Goal: Information Seeking & Learning: Learn about a topic

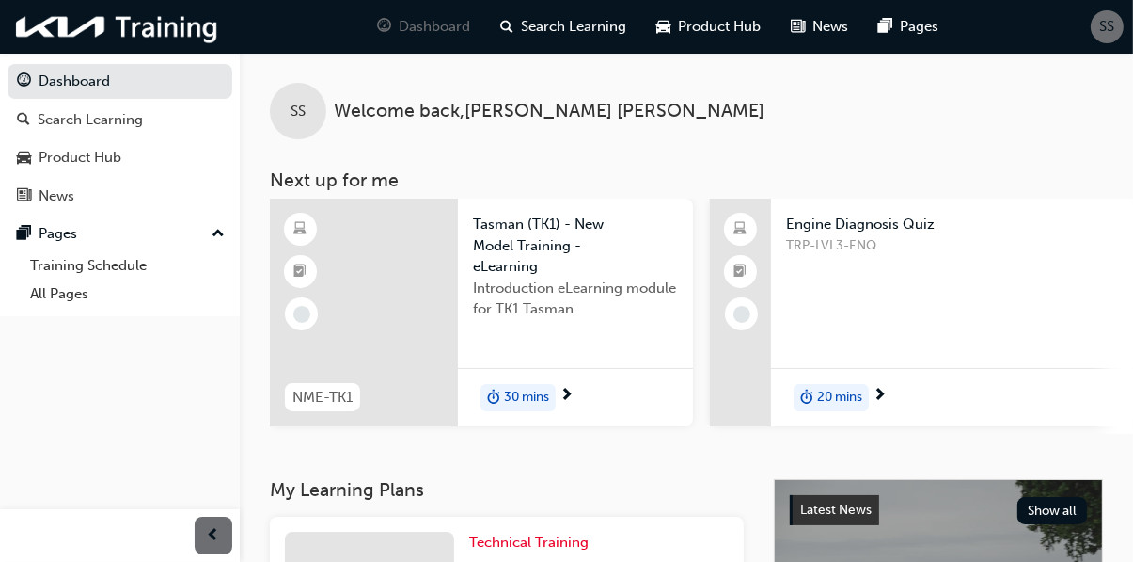
click at [1104, 28] on span "SS" at bounding box center [1108, 27] width 15 height 22
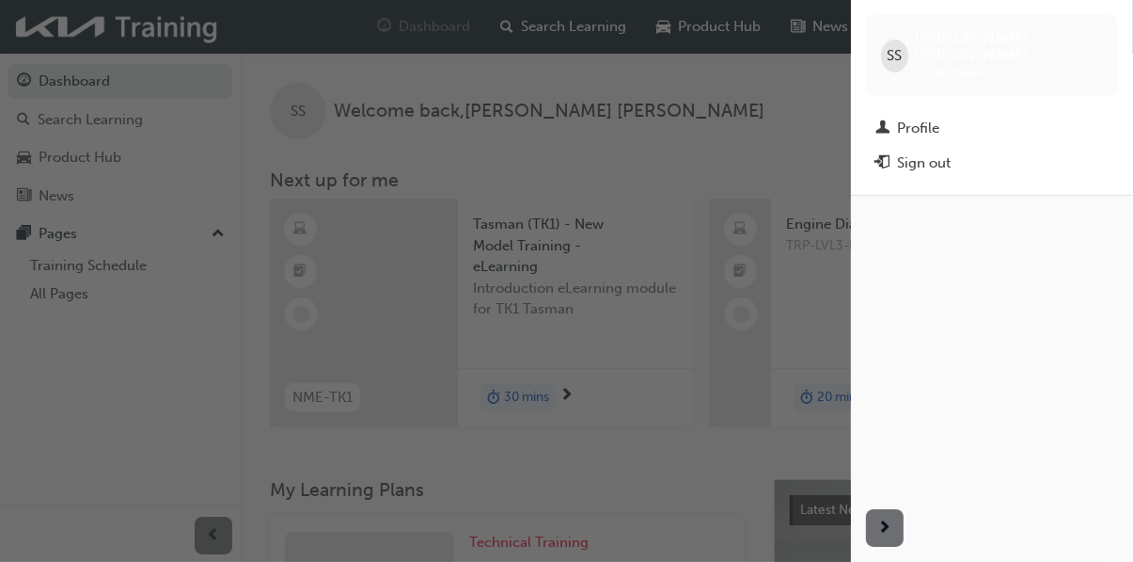
click at [814, 84] on div "button" at bounding box center [425, 281] width 851 height 562
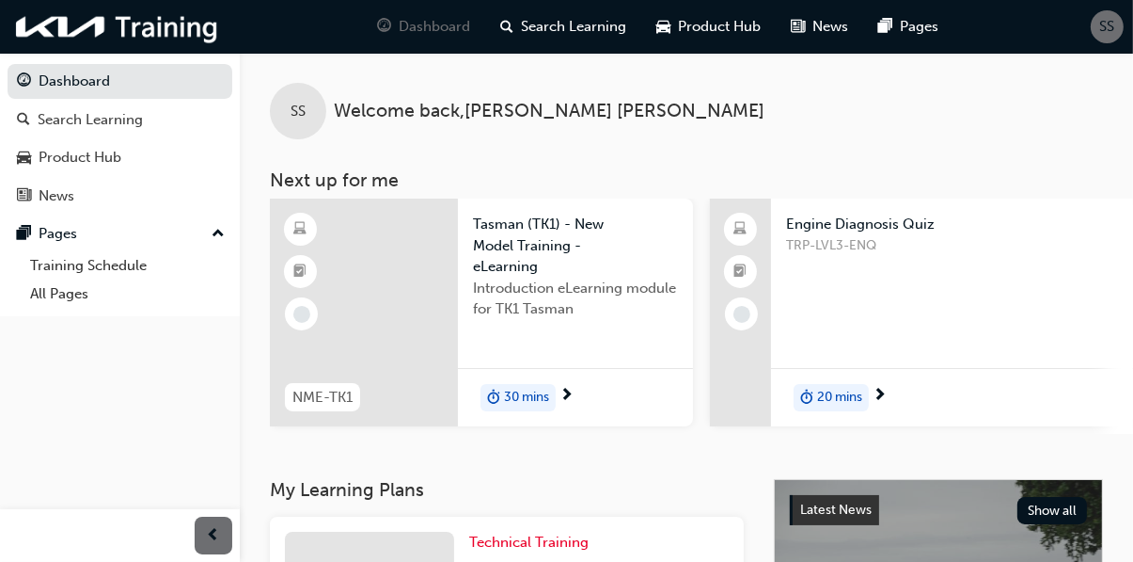
scroll to position [0, 20]
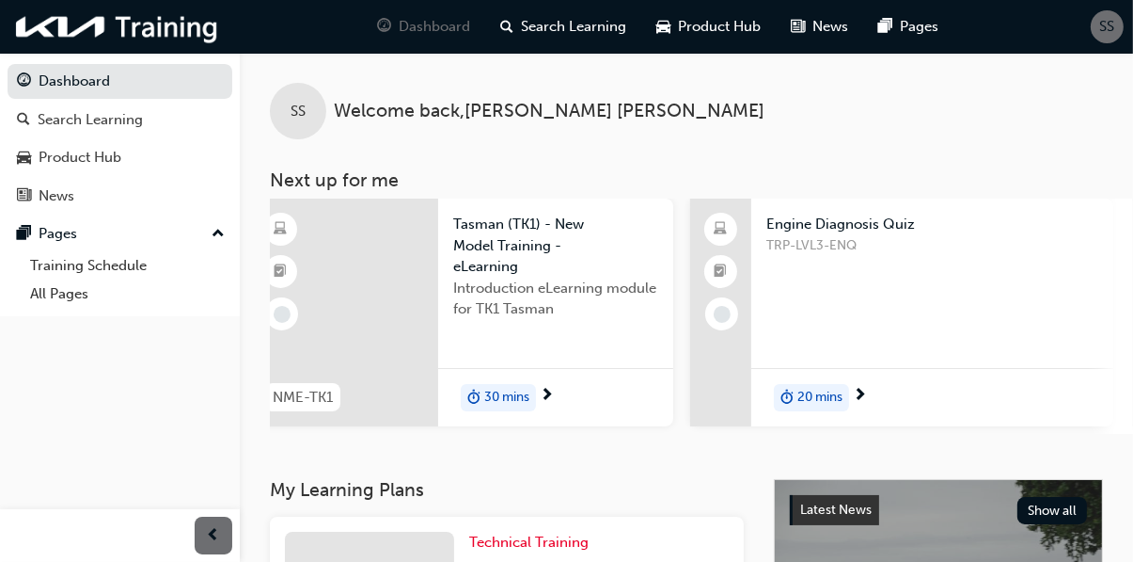
click at [798, 288] on div "TRP-LVL3-ENQ" at bounding box center [933, 272] width 332 height 75
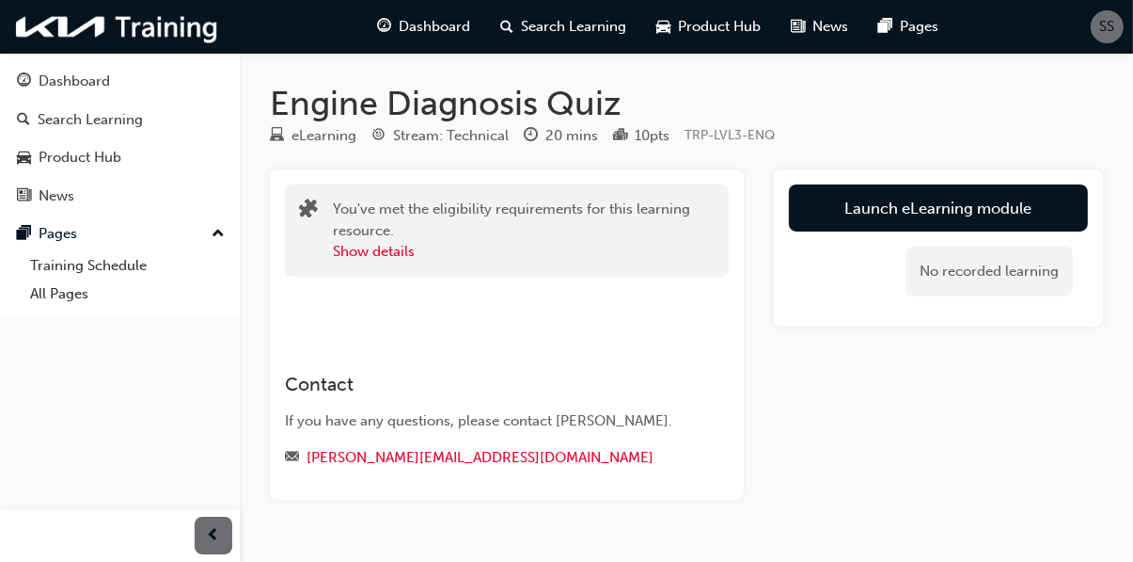
click at [851, 214] on link "Launch eLearning module" at bounding box center [938, 207] width 299 height 47
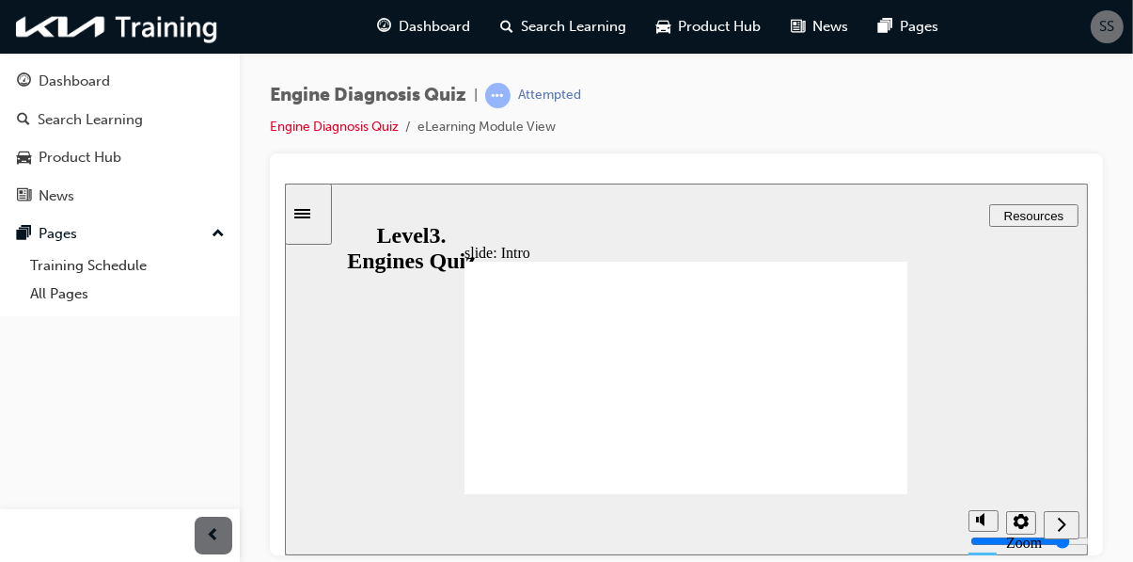
click at [1061, 530] on icon "Next (Ctrl+Alt+Period)" at bounding box center [1060, 523] width 9 height 17
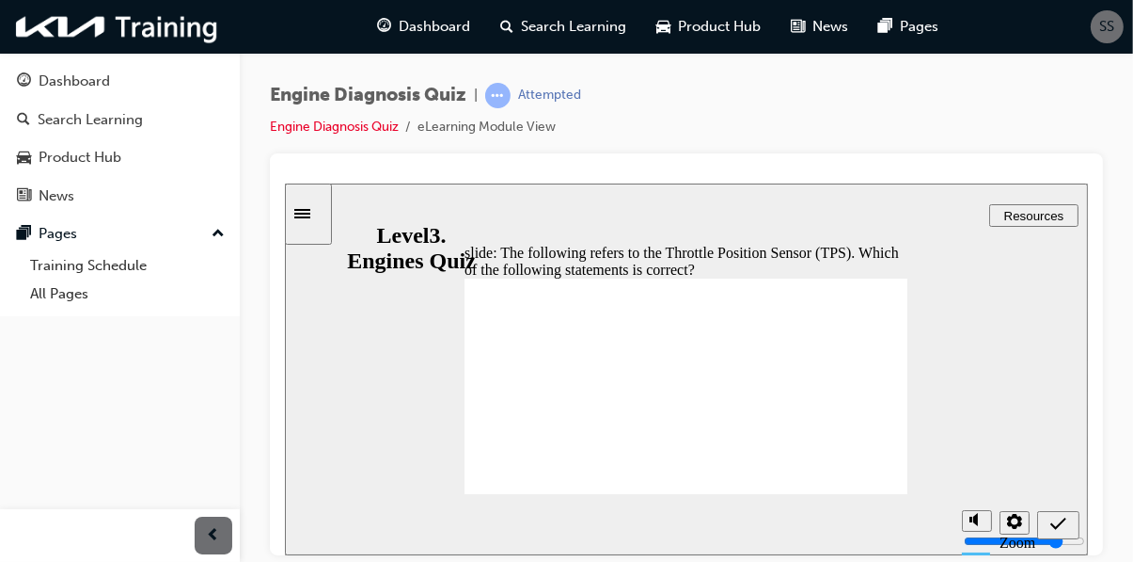
radio input "true"
click at [1054, 526] on icon "Submit (Ctrl+Alt+S)" at bounding box center [1058, 522] width 16 height 12
radio input "true"
click at [1063, 527] on icon "Submit (Ctrl+Alt+S)" at bounding box center [1058, 523] width 16 height 17
radio input "true"
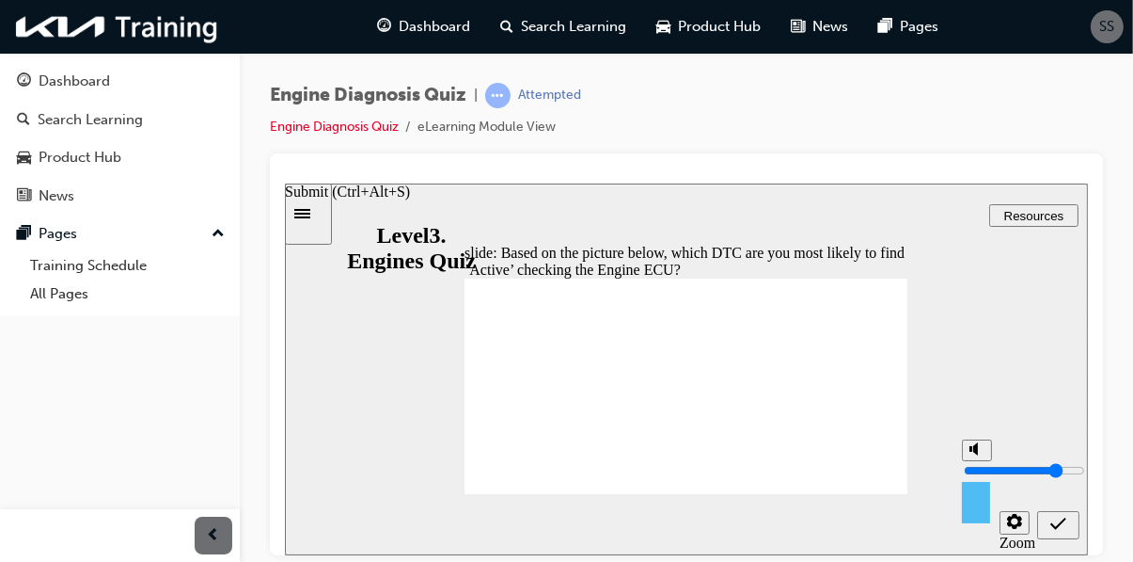
click at [1069, 518] on div "Submit (Ctrl+Alt+S)" at bounding box center [1057, 525] width 27 height 20
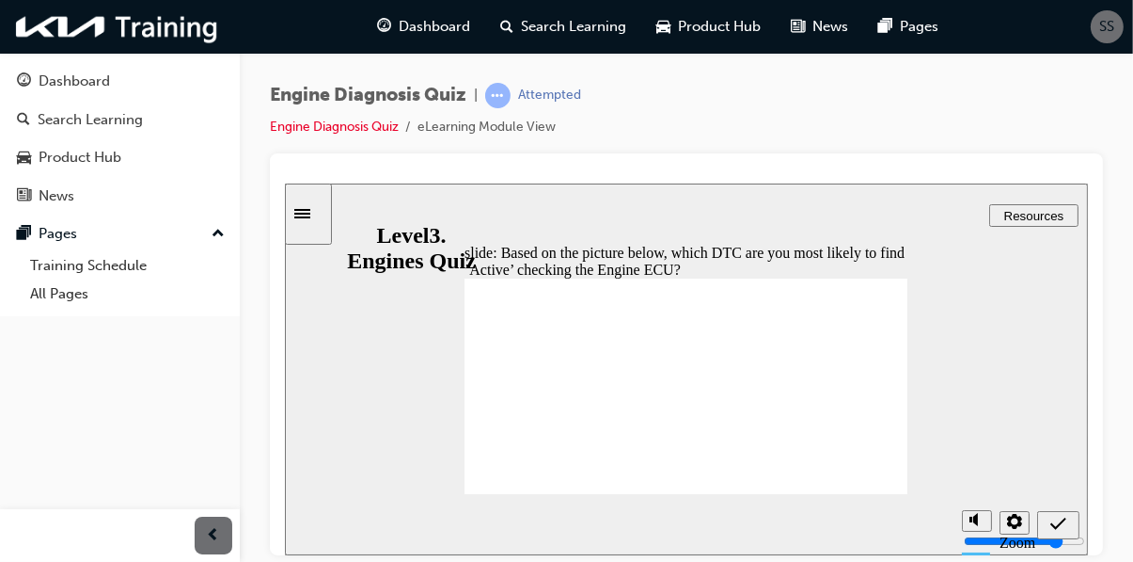
radio input "true"
click at [1061, 528] on icon "Submit (Ctrl+Alt+S)" at bounding box center [1058, 523] width 16 height 17
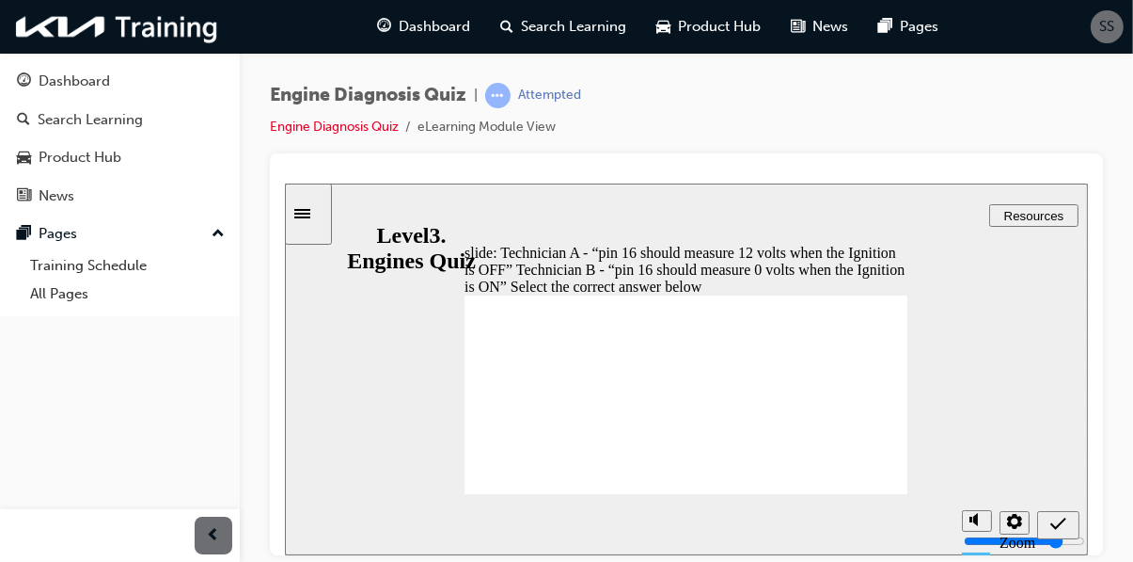
radio input "true"
click at [1057, 526] on icon "Submit (Ctrl+Alt+S)" at bounding box center [1058, 523] width 16 height 17
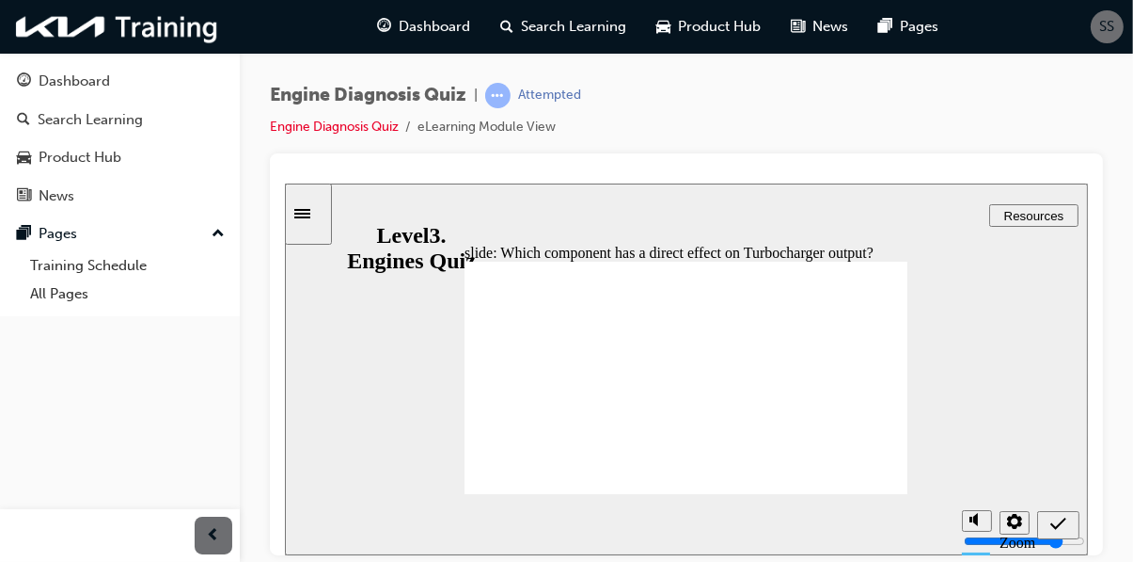
radio input "true"
click at [1055, 526] on icon "Submit (Ctrl+Alt+S)" at bounding box center [1058, 522] width 16 height 12
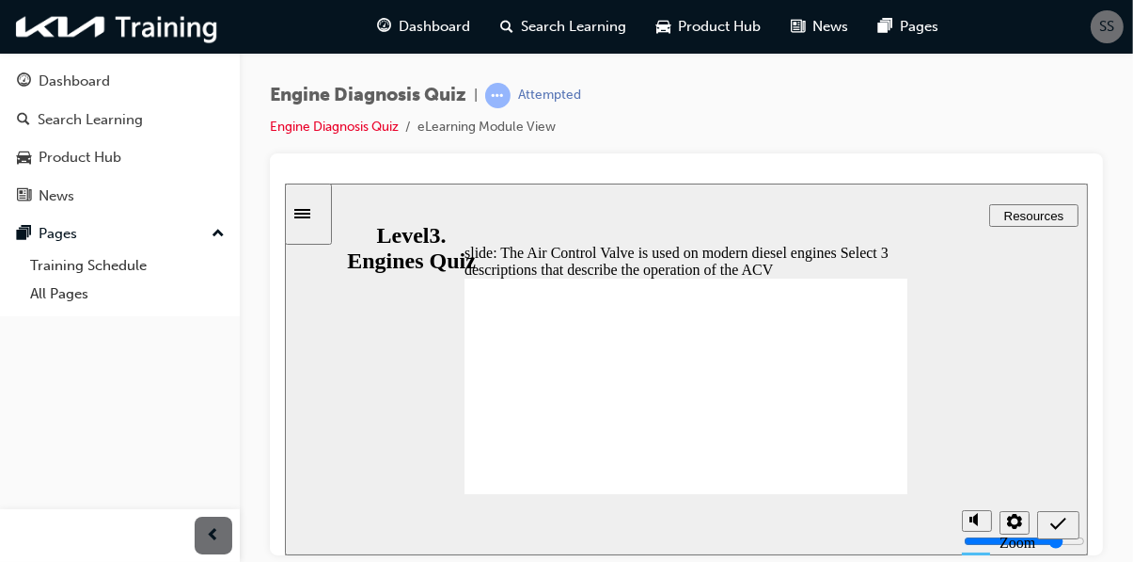
checkbox input "true"
click at [1065, 519] on icon "Submit (Ctrl+Alt+S)" at bounding box center [1058, 523] width 16 height 17
click at [1057, 182] on div at bounding box center [685, 182] width 803 height 0
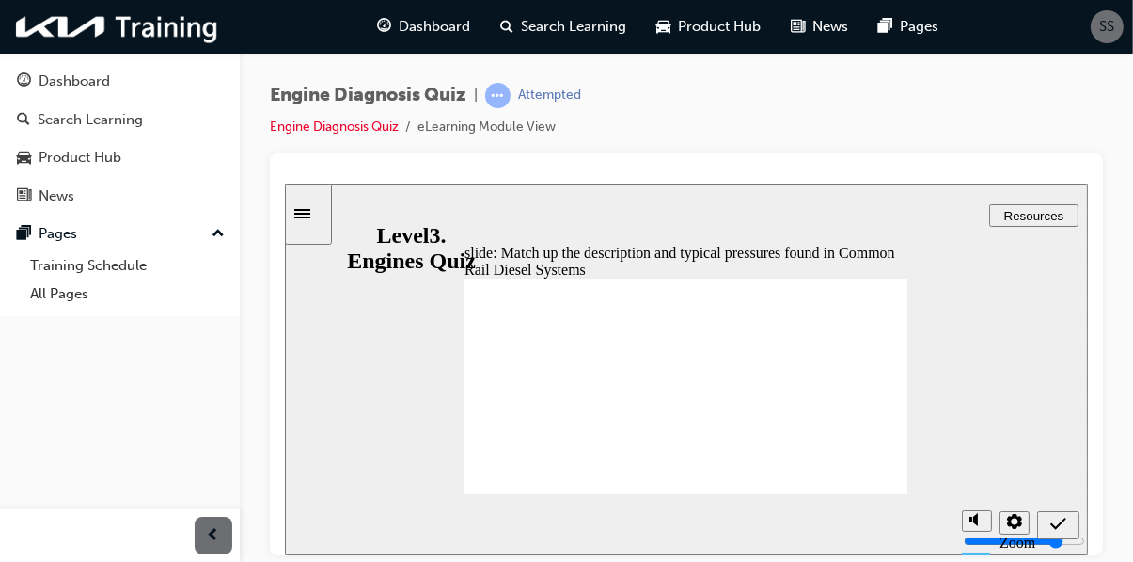
click at [1058, 519] on icon "Submit (Ctrl+Alt+S)" at bounding box center [1058, 523] width 16 height 17
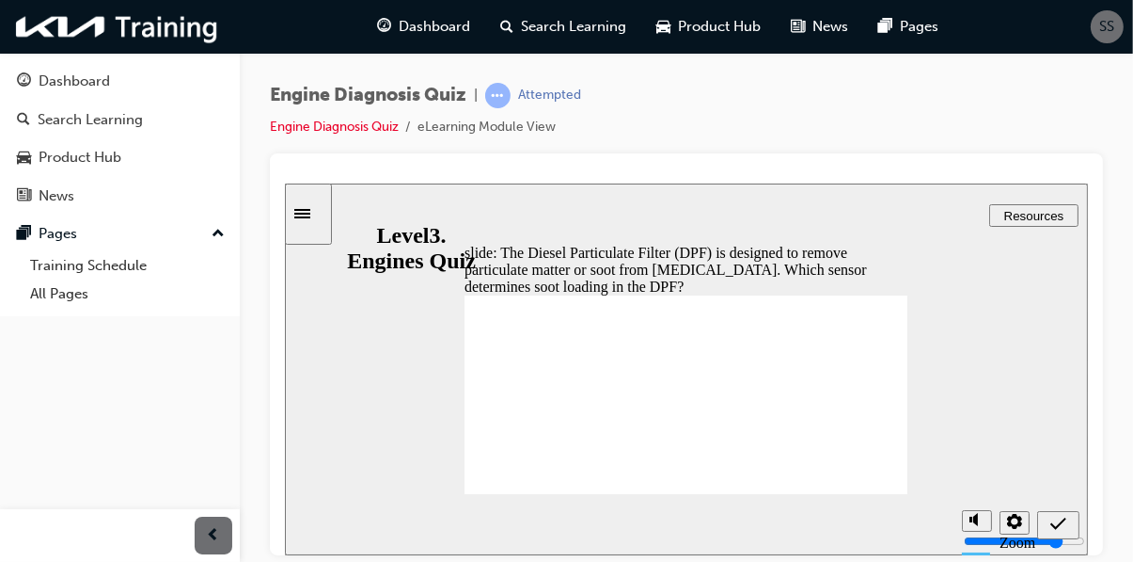
radio input "true"
click at [1057, 528] on icon "Submit (Ctrl+Alt+S)" at bounding box center [1058, 523] width 16 height 17
radio input "true"
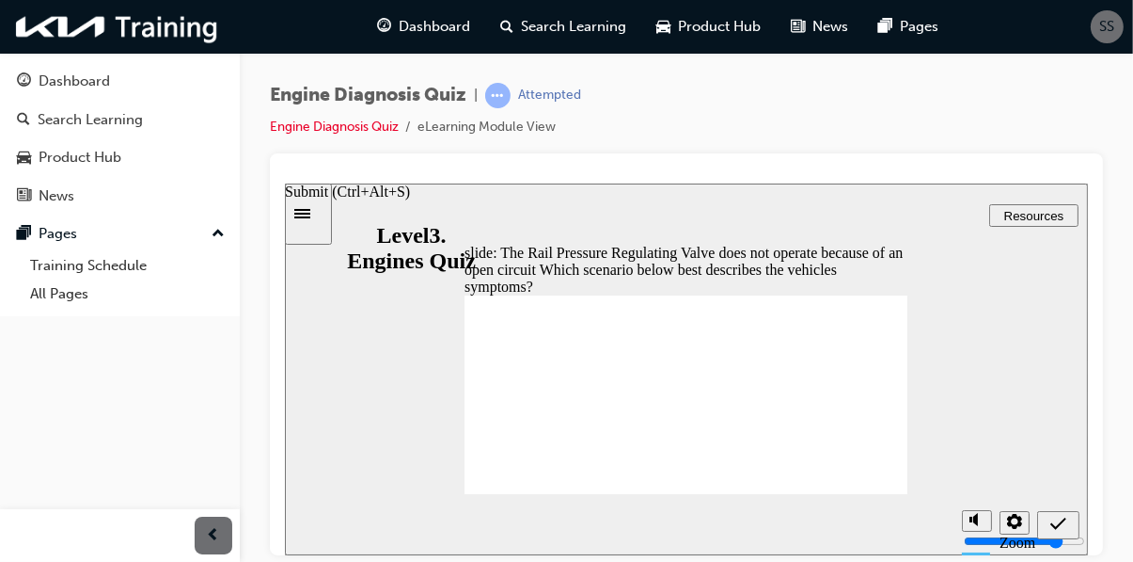
click at [1057, 515] on icon "Submit (Ctrl+Alt+S)" at bounding box center [1058, 523] width 16 height 17
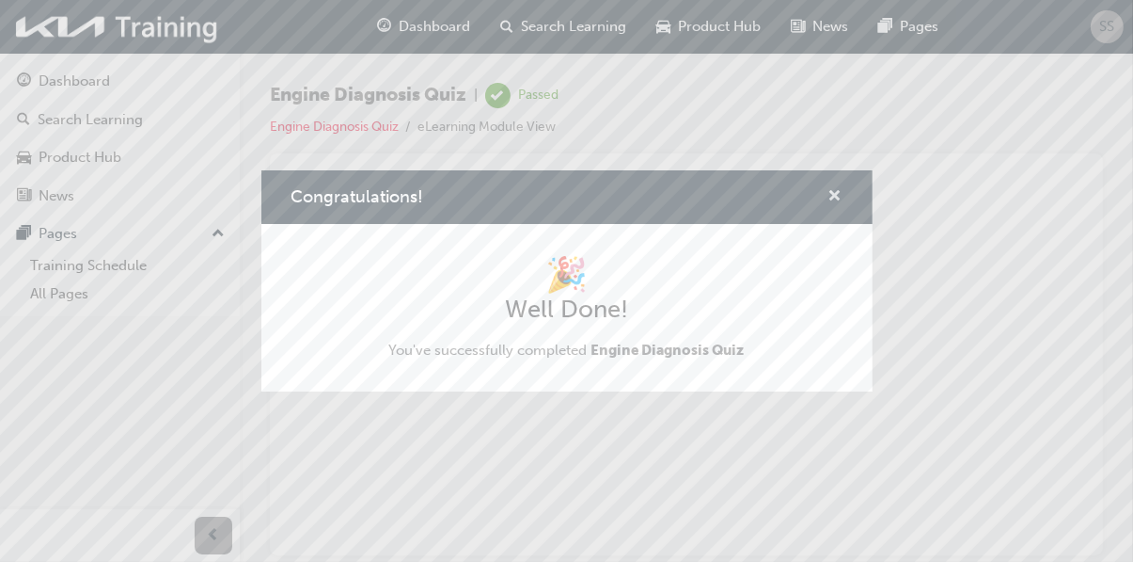
click at [836, 197] on span "cross-icon" at bounding box center [836, 197] width 14 height 17
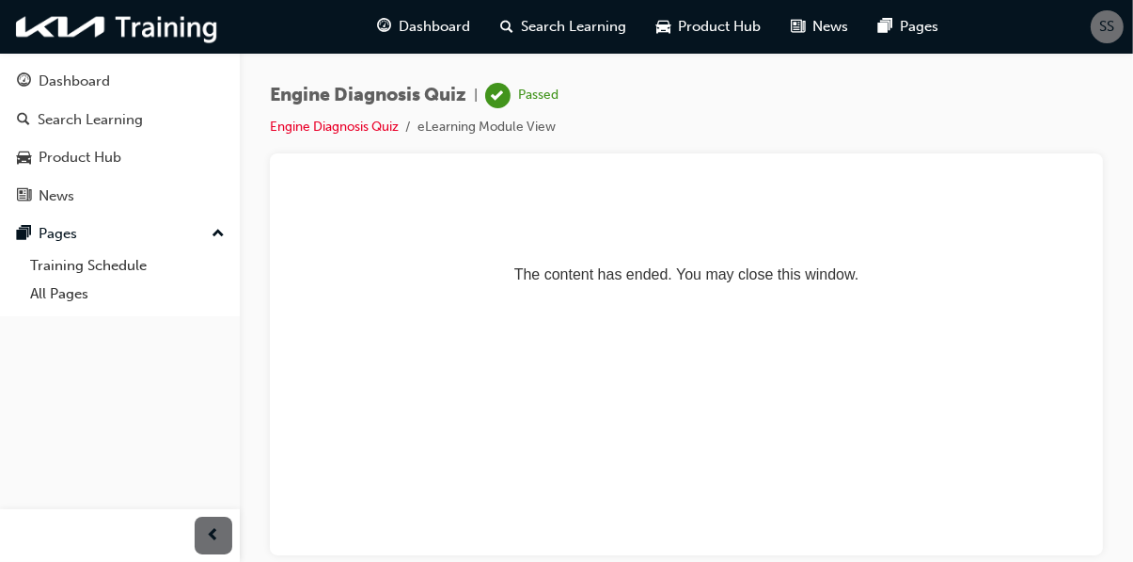
click at [55, 88] on div "Dashboard" at bounding box center [74, 82] width 71 height 22
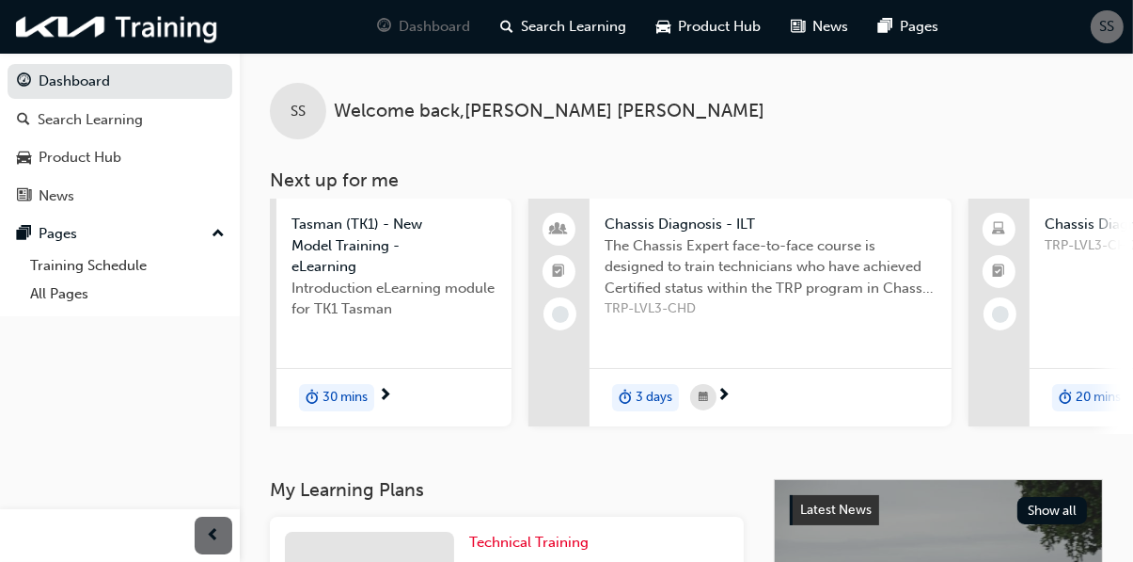
scroll to position [0, 182]
click at [641, 342] on div "Chassis Diagnosis - ILT The Chassis Expert face-to-face course is designed to t…" at bounding box center [770, 312] width 362 height 228
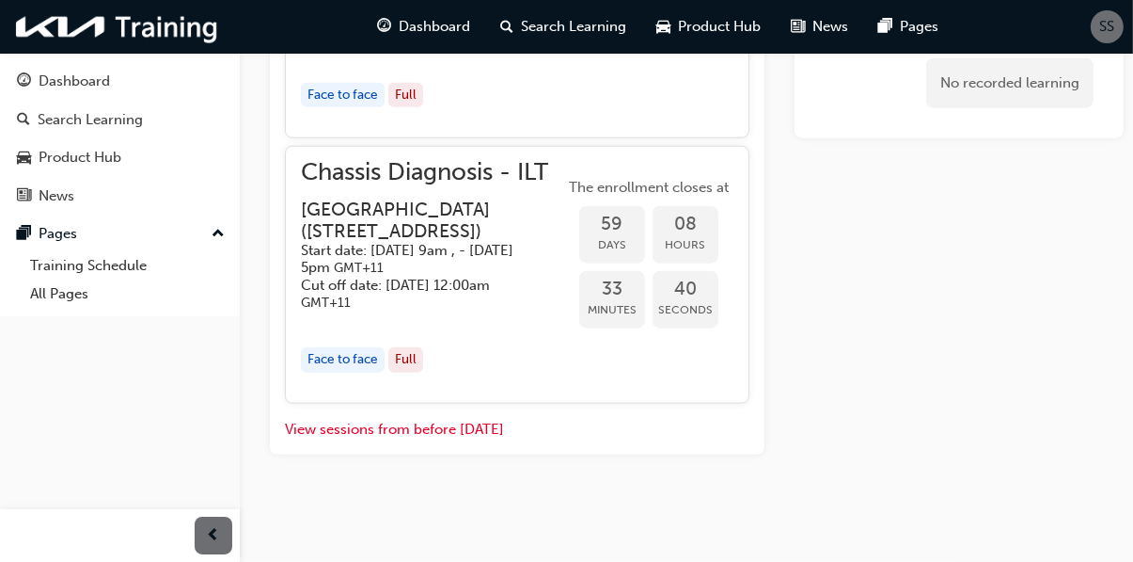
scroll to position [1958, 0]
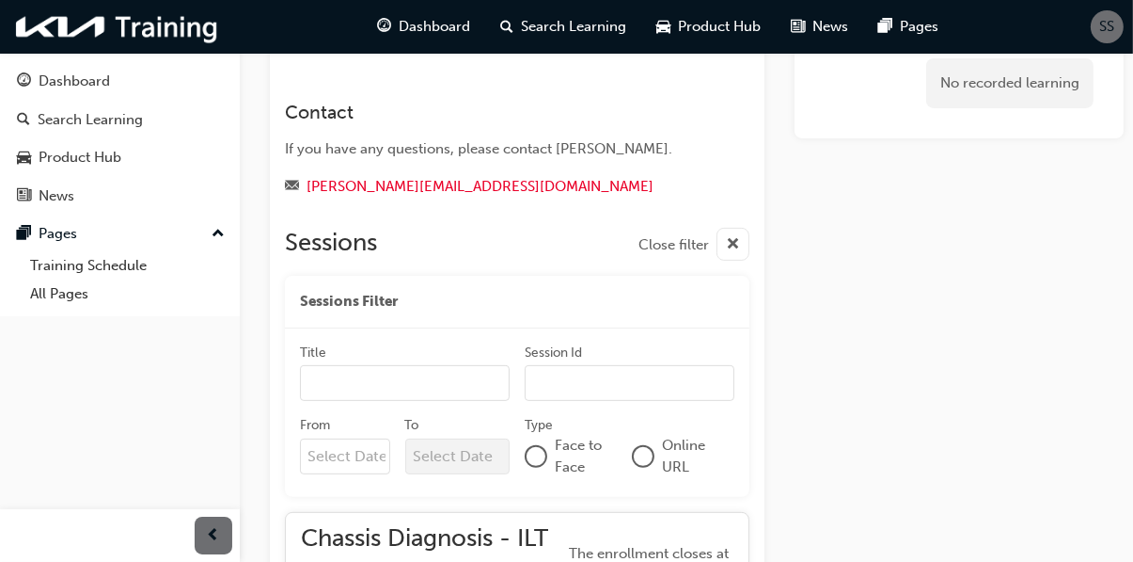
click at [327, 386] on input "Title" at bounding box center [405, 383] width 210 height 36
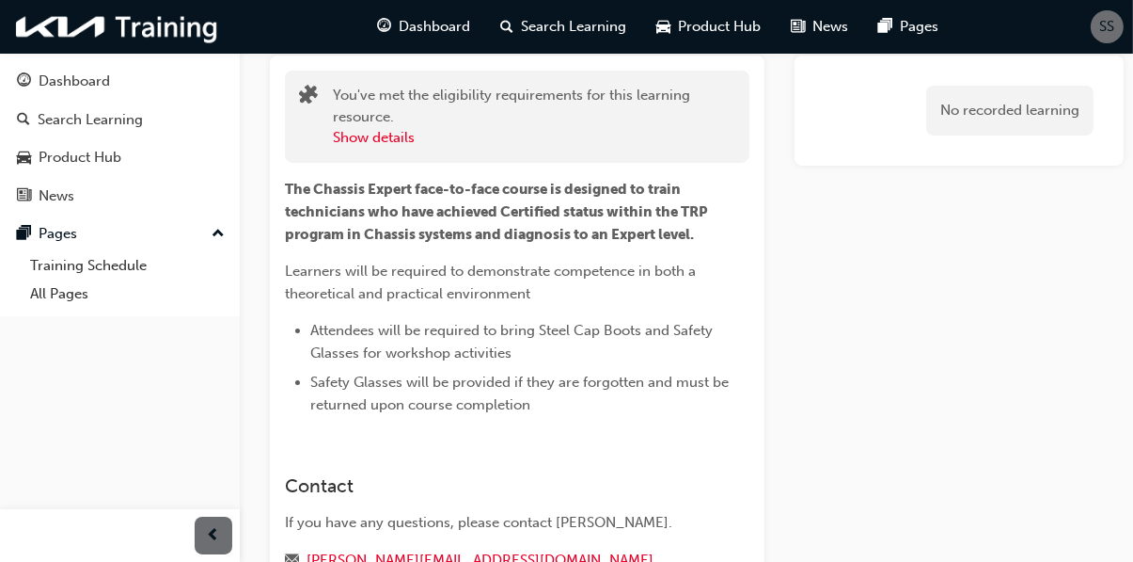
scroll to position [0, 0]
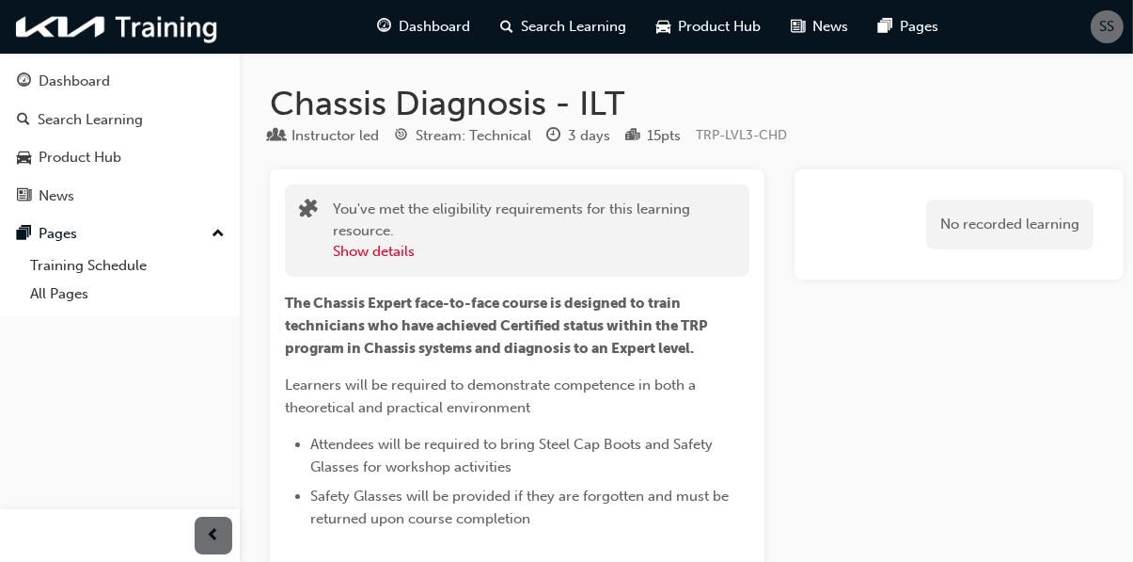
click at [1094, 35] on div "SS" at bounding box center [1107, 26] width 33 height 33
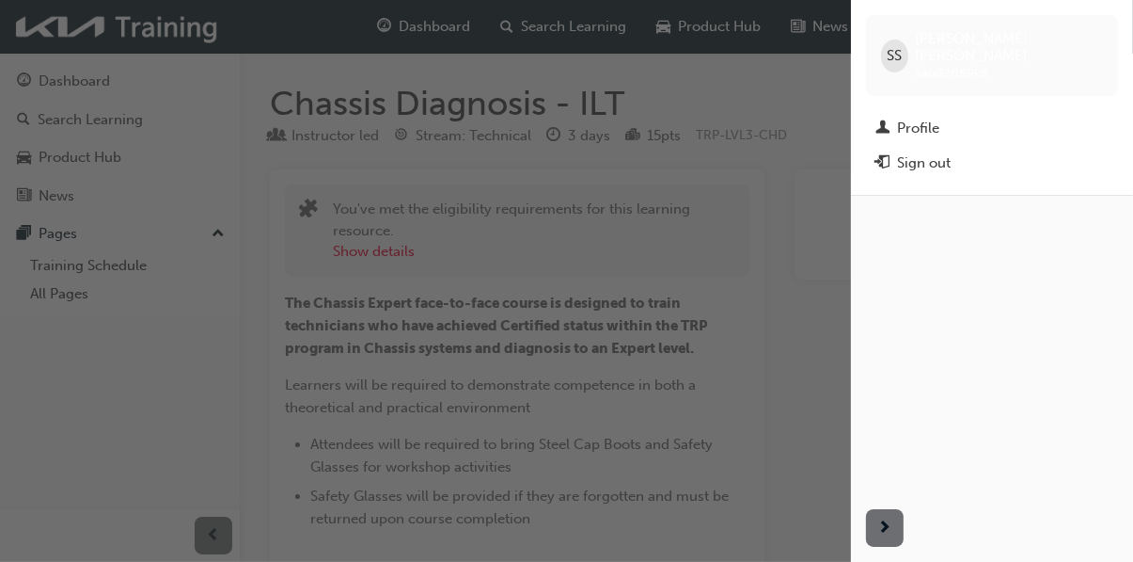
click at [891, 117] on div "Profile" at bounding box center [992, 129] width 233 height 24
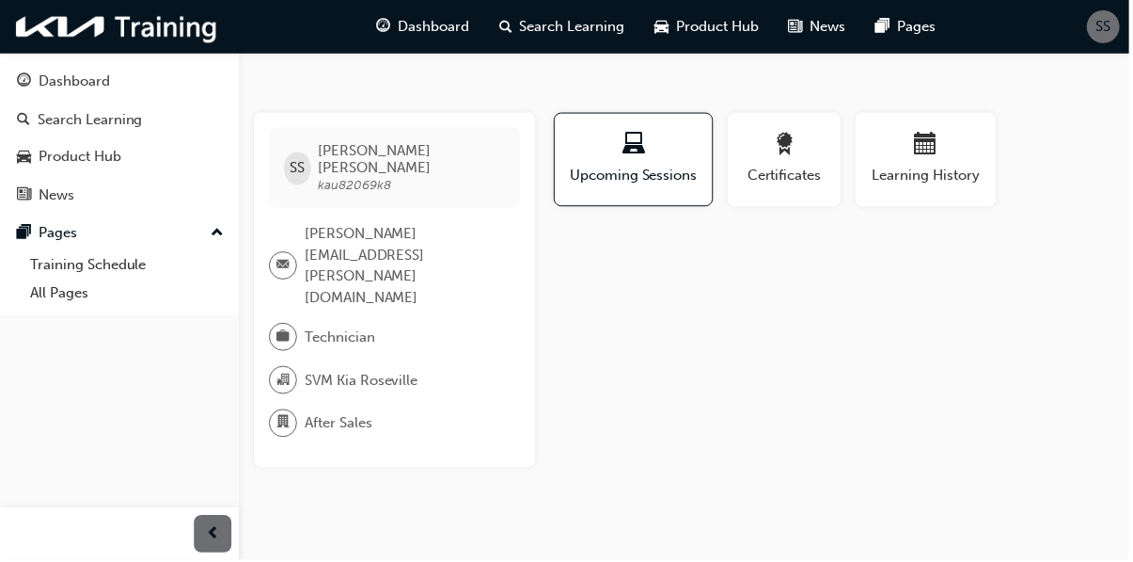
click at [773, 186] on span "Certificates" at bounding box center [787, 177] width 85 height 22
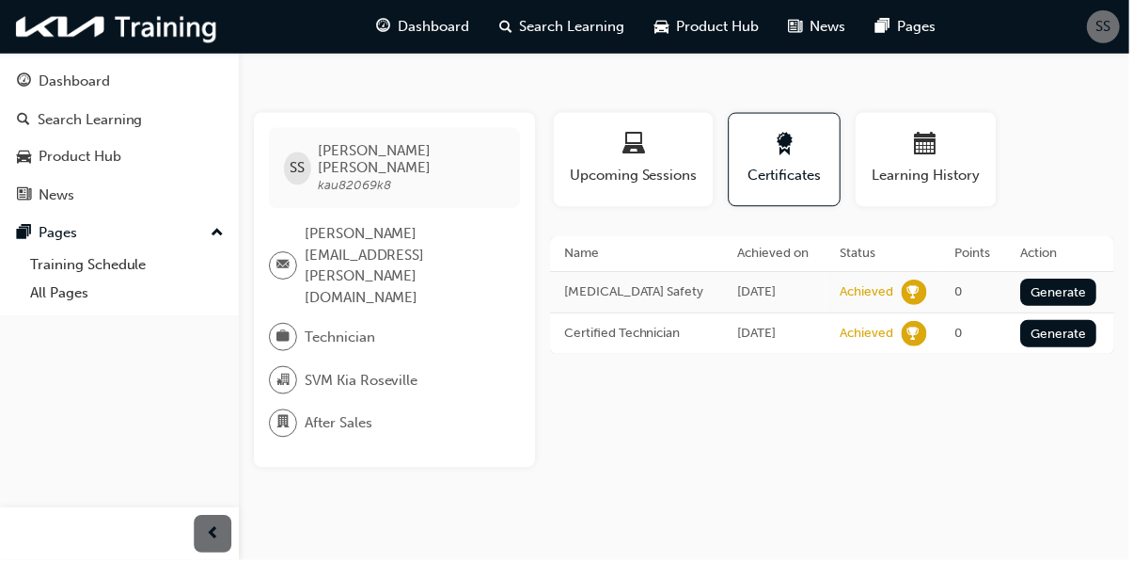
click at [909, 161] on div "button" at bounding box center [929, 148] width 113 height 29
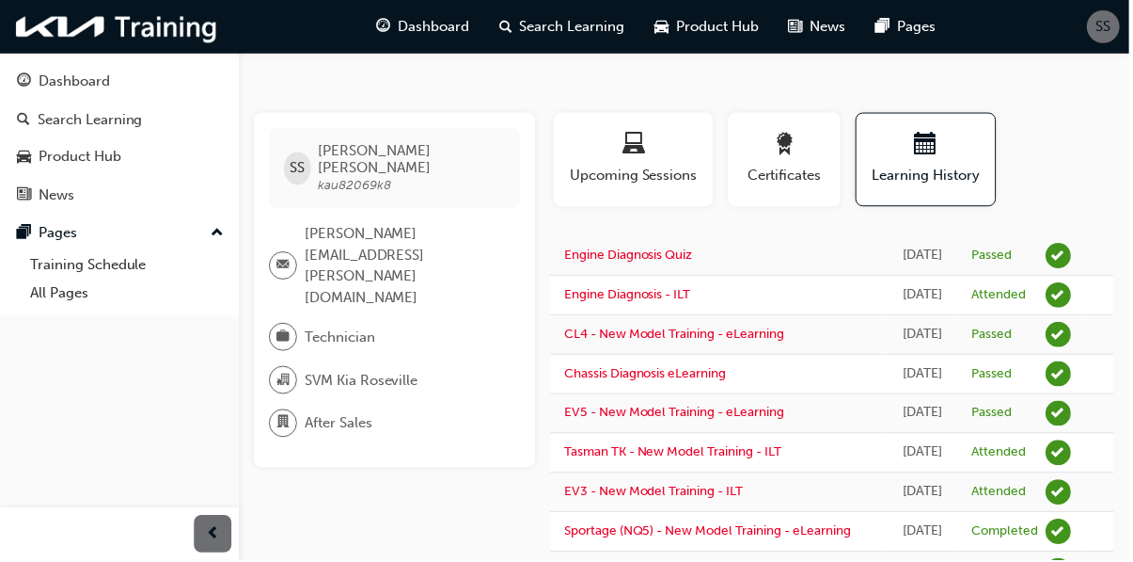
click at [83, 128] on div "Search Learning" at bounding box center [90, 120] width 105 height 22
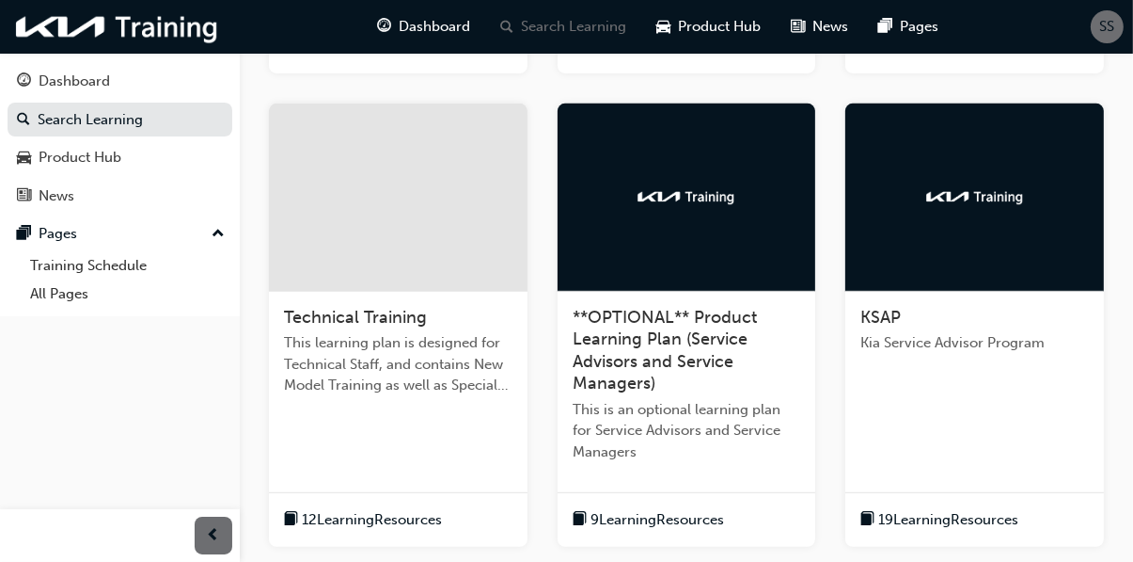
scroll to position [578, 0]
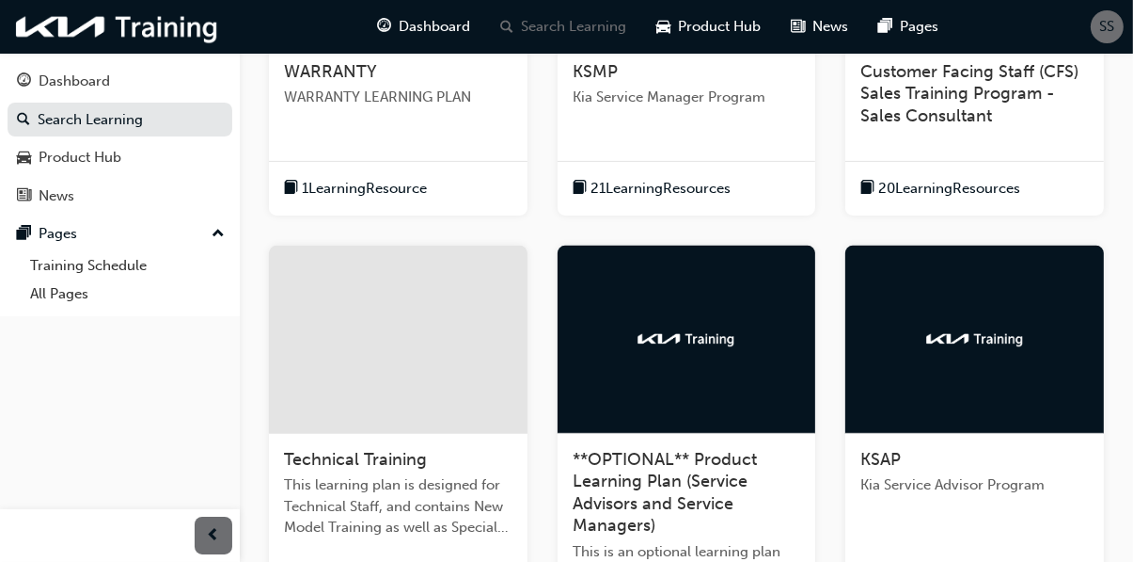
click at [335, 341] on div at bounding box center [398, 339] width 259 height 188
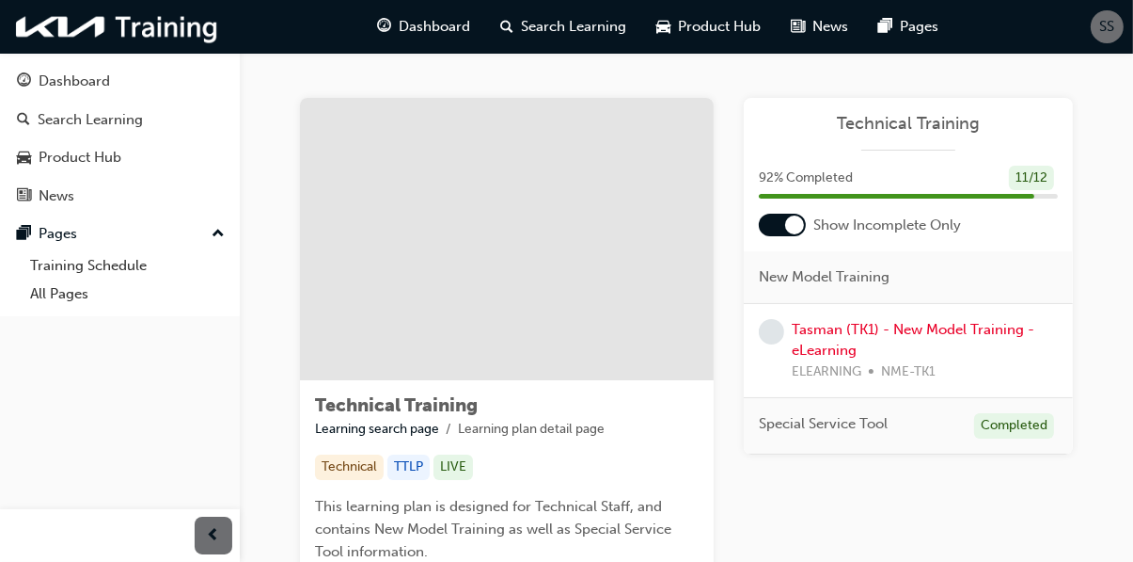
click at [56, 93] on div "Dashboard" at bounding box center [120, 82] width 206 height 24
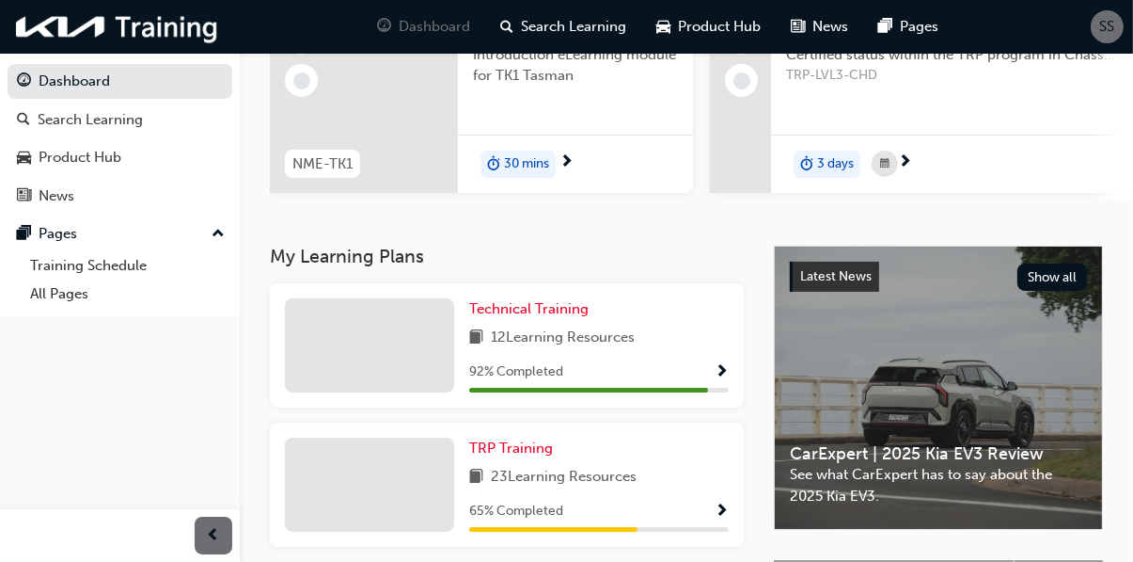
scroll to position [234, 0]
click at [490, 458] on link "TRP Training" at bounding box center [514, 447] width 91 height 22
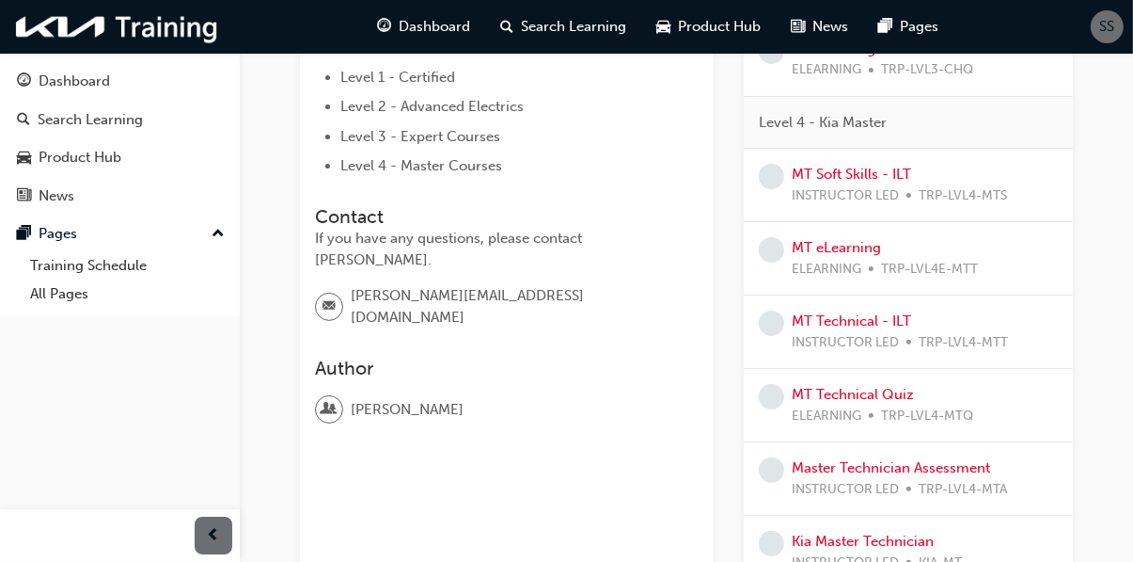
scroll to position [492, 0]
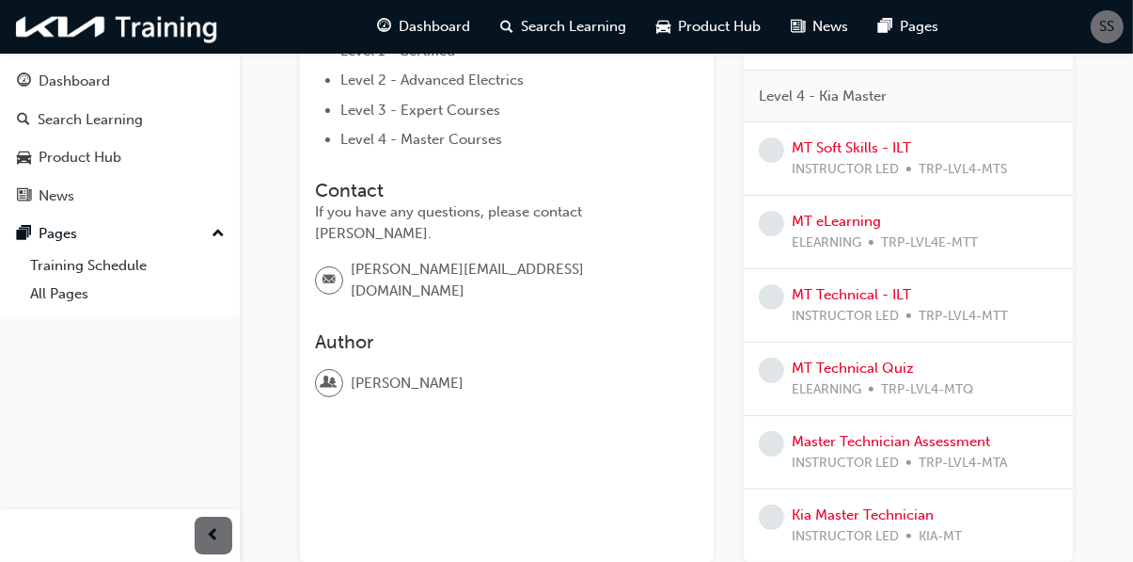
click at [1107, 38] on div "SS" at bounding box center [1107, 26] width 33 height 33
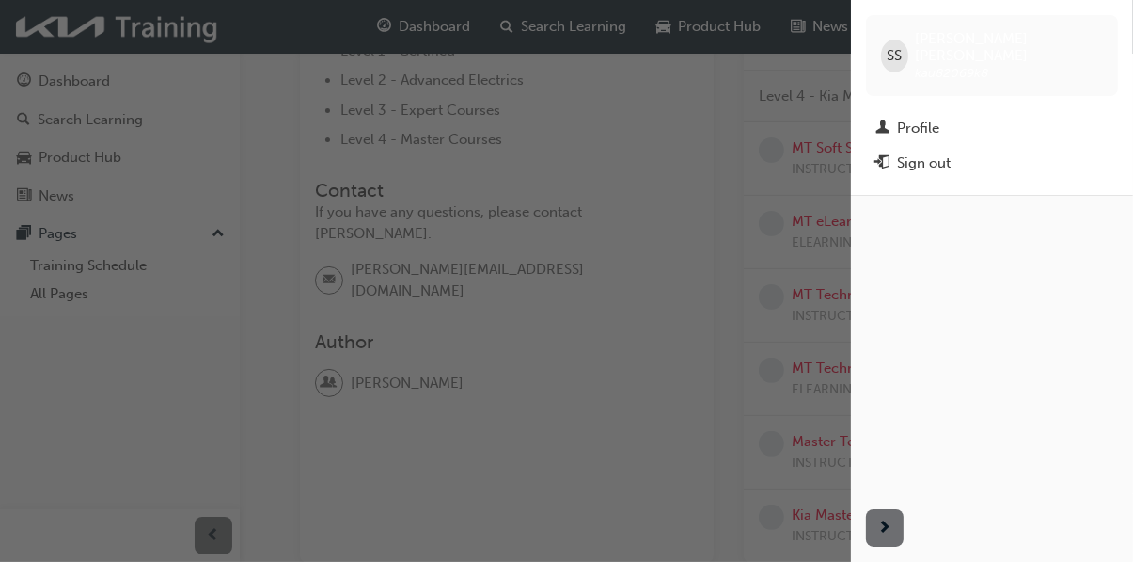
click at [889, 155] on span "exit-icon" at bounding box center [883, 163] width 14 height 17
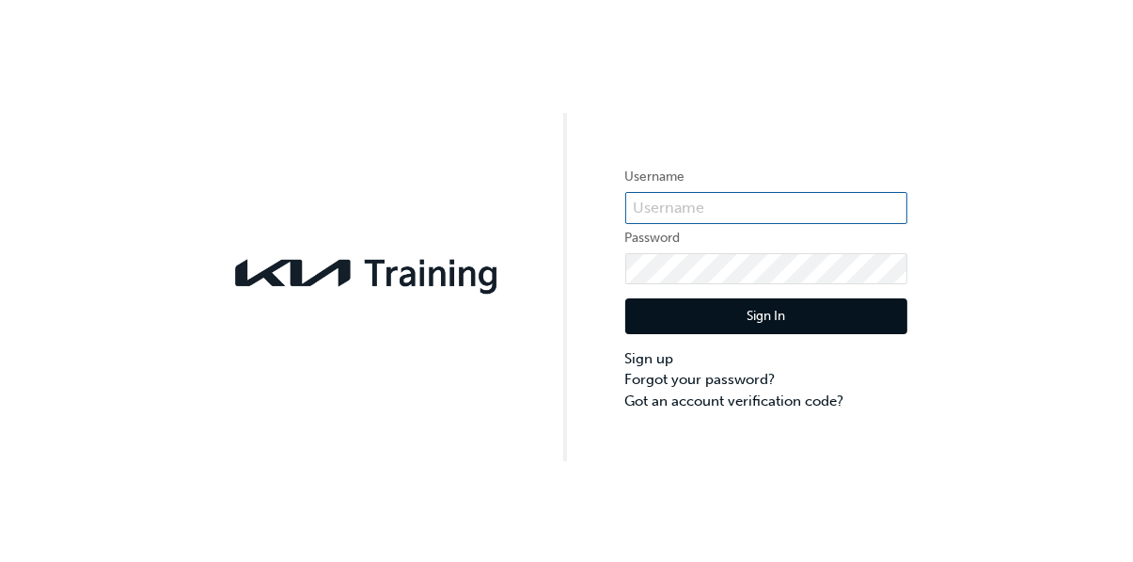
click at [658, 208] on input "text" at bounding box center [767, 208] width 282 height 32
